Goal: Transaction & Acquisition: Purchase product/service

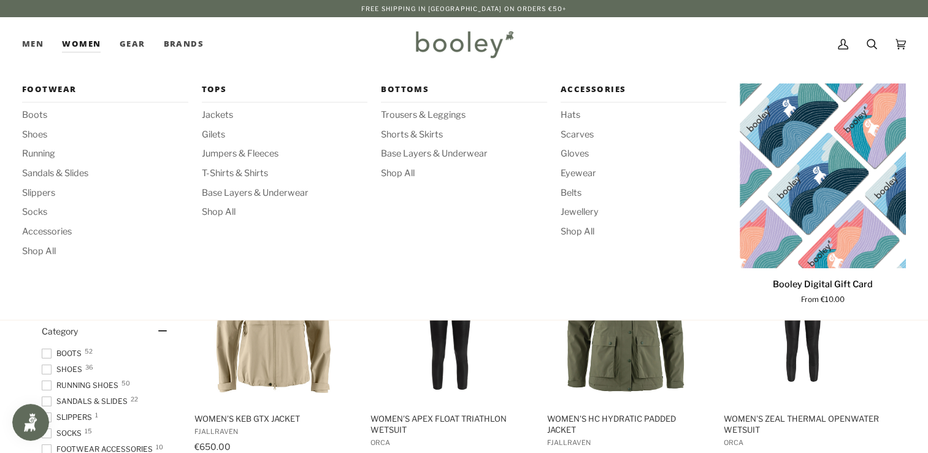
click at [91, 43] on link "Women" at bounding box center [81, 44] width 57 height 54
click at [37, 134] on span "Shoes" at bounding box center [105, 134] width 166 height 13
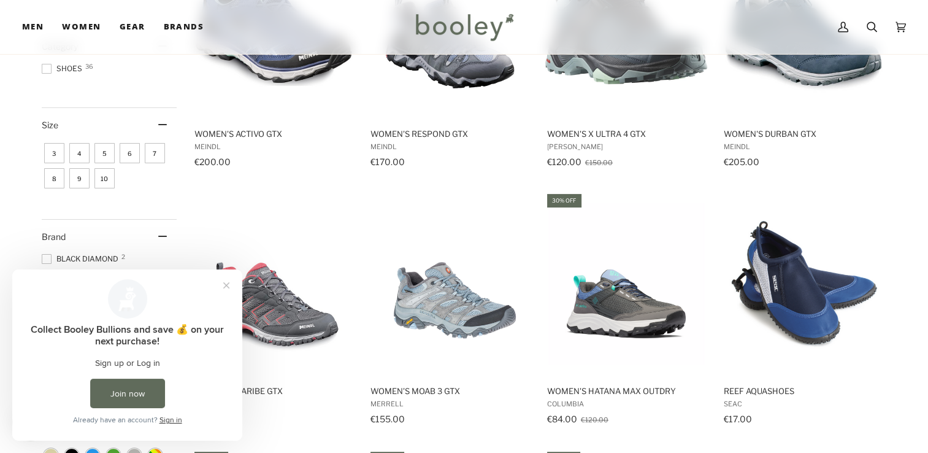
scroll to position [307, 0]
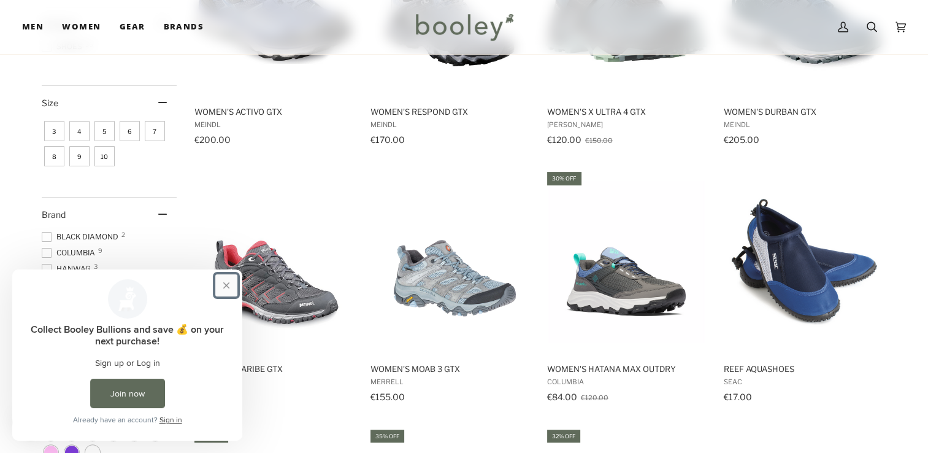
click at [226, 280] on button "Close prompt" at bounding box center [226, 285] width 22 height 22
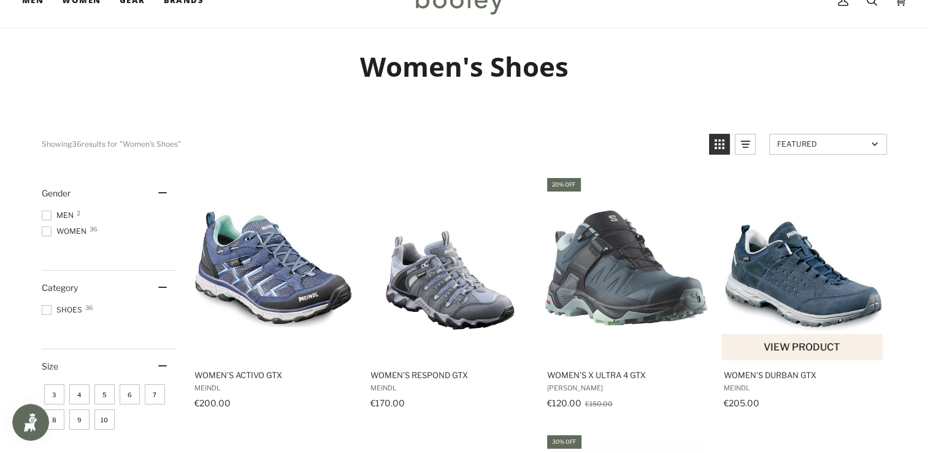
scroll to position [0, 0]
